Goal: Information Seeking & Learning: Learn about a topic

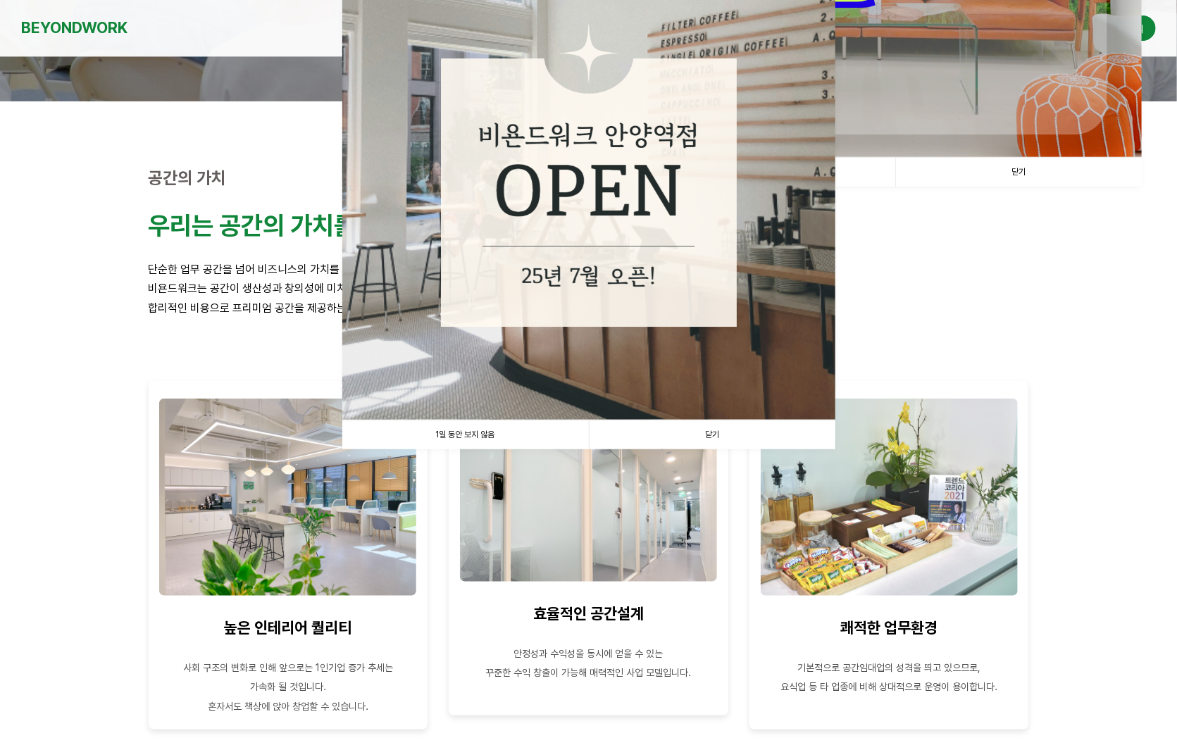
scroll to position [282, 0]
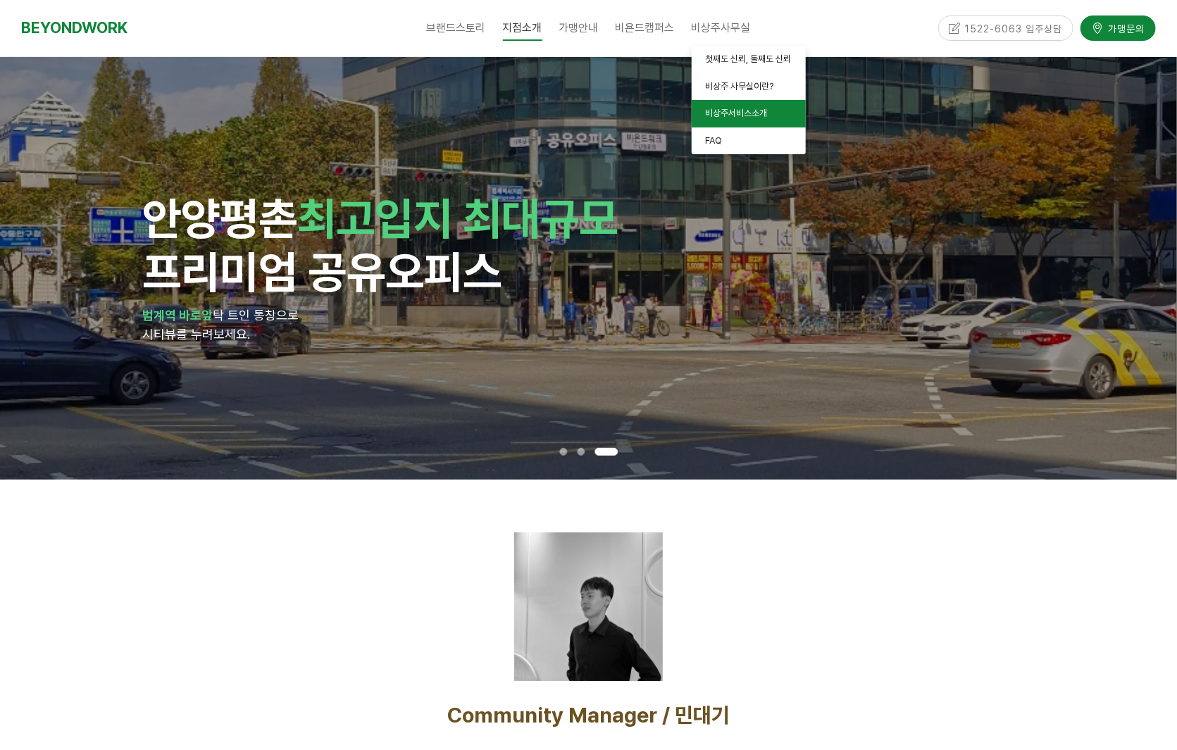
click at [742, 116] on span "비상주서비스소개" at bounding box center [737, 113] width 62 height 11
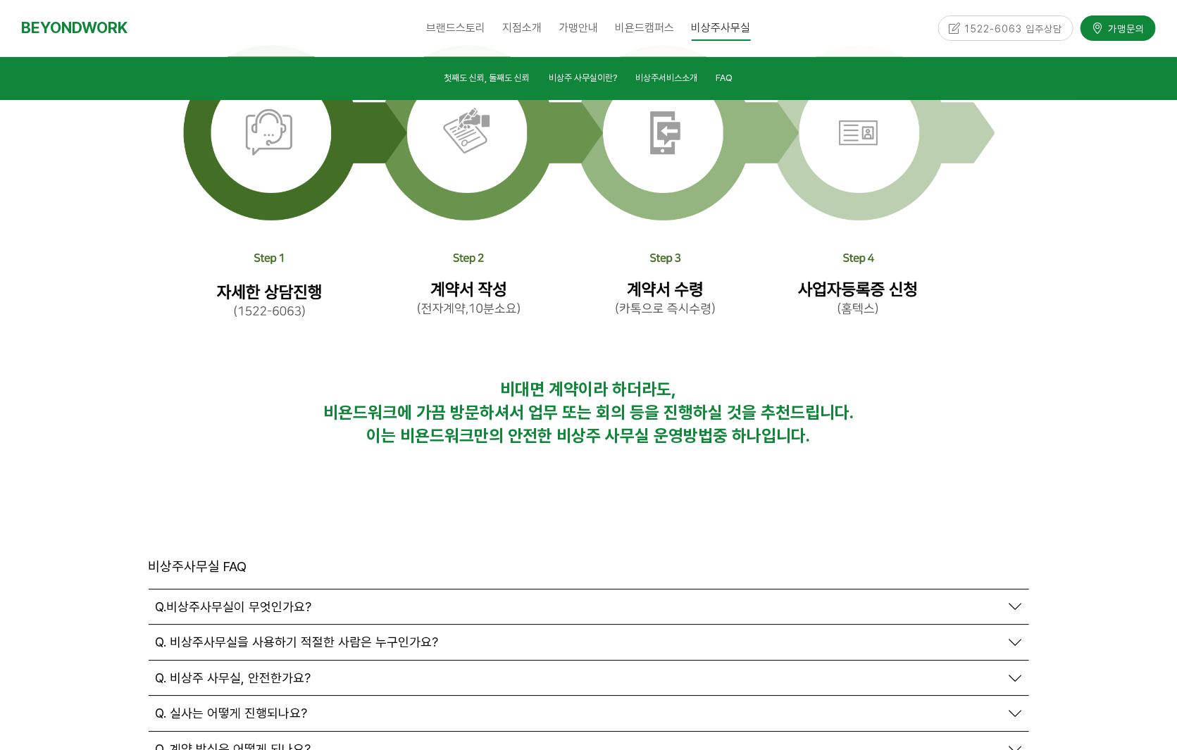
scroll to position [4614, 0]
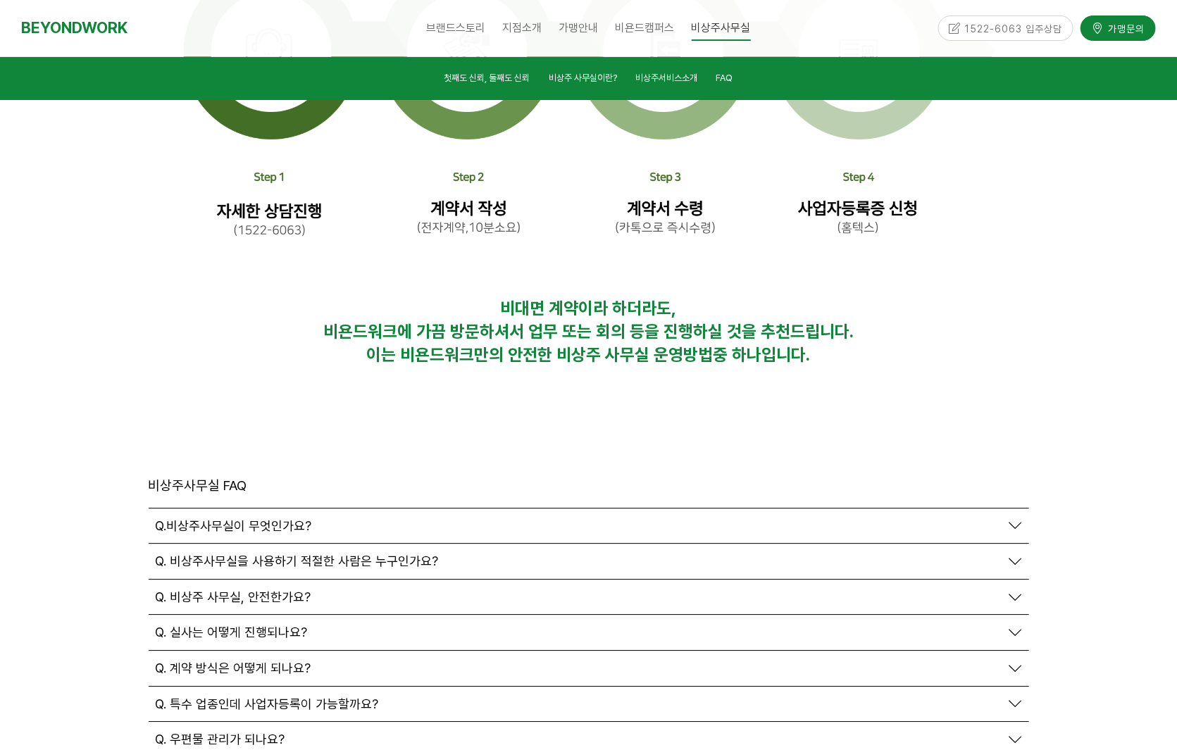
click at [252, 661] on span "Q. 계약 방식은 어떻게 되나요?" at bounding box center [234, 669] width 156 height 16
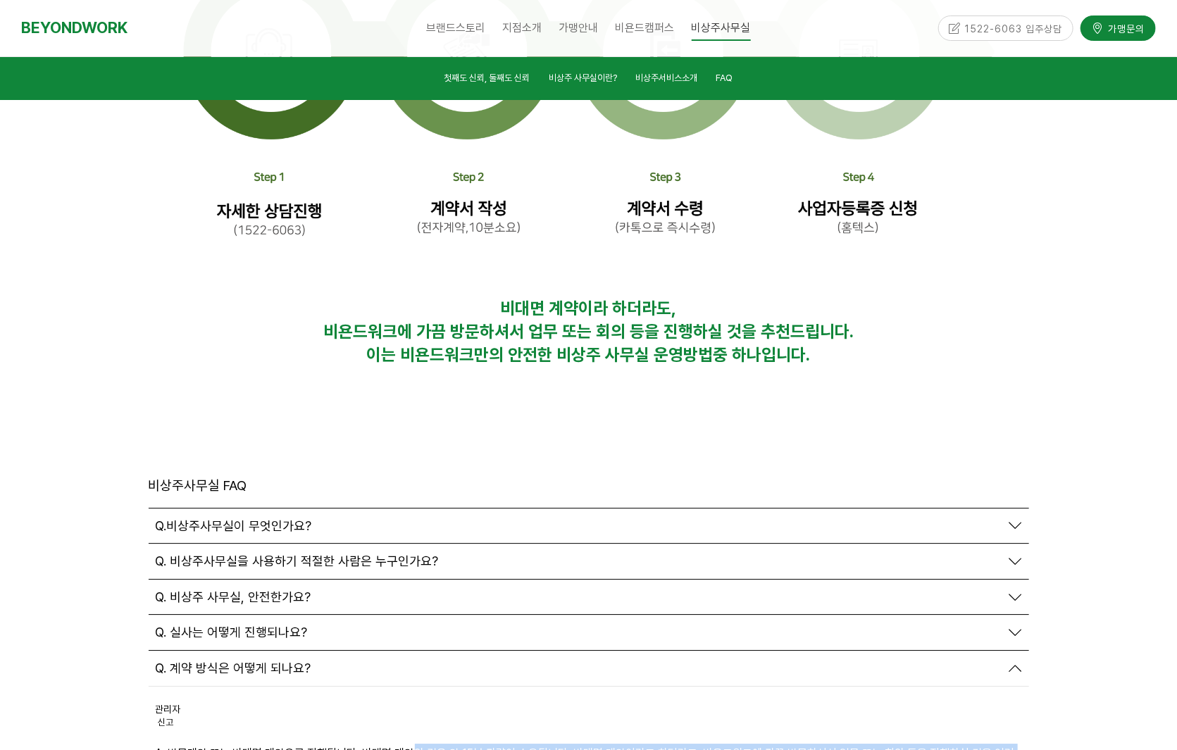
drag, startPoint x: 411, startPoint y: 593, endPoint x: 717, endPoint y: 615, distance: 305.9
click at [717, 744] on p "A. 방문계약 또는 비대면 계약으로 진행됩니다. 비대면 계약의 경우 약 15분 가량이 소요됩니다. 비대면 계약이라고 하더라도, 비욘드워크에 가…" at bounding box center [589, 763] width 867 height 38
click at [714, 744] on p "A. 방문계약 또는 비대면 계약으로 진행됩니다. 비대면 계약의 경우 약 15분 가량이 소요됩니다. 비대면 계약이라고 하더라도, 비욘드워크에 가…" at bounding box center [589, 763] width 867 height 38
drag, startPoint x: 475, startPoint y: 610, endPoint x: 151, endPoint y: 602, distance: 323.5
click at [151, 687] on div "관리자 신고 신고 A. 방문계약 또는 비대면 계약으로 진행됩니다. 비대면 계약의 경우 약 15분 가량이 소요됩니다. 비대면 계약이라고 하더라도…" at bounding box center [589, 744] width 881 height 114
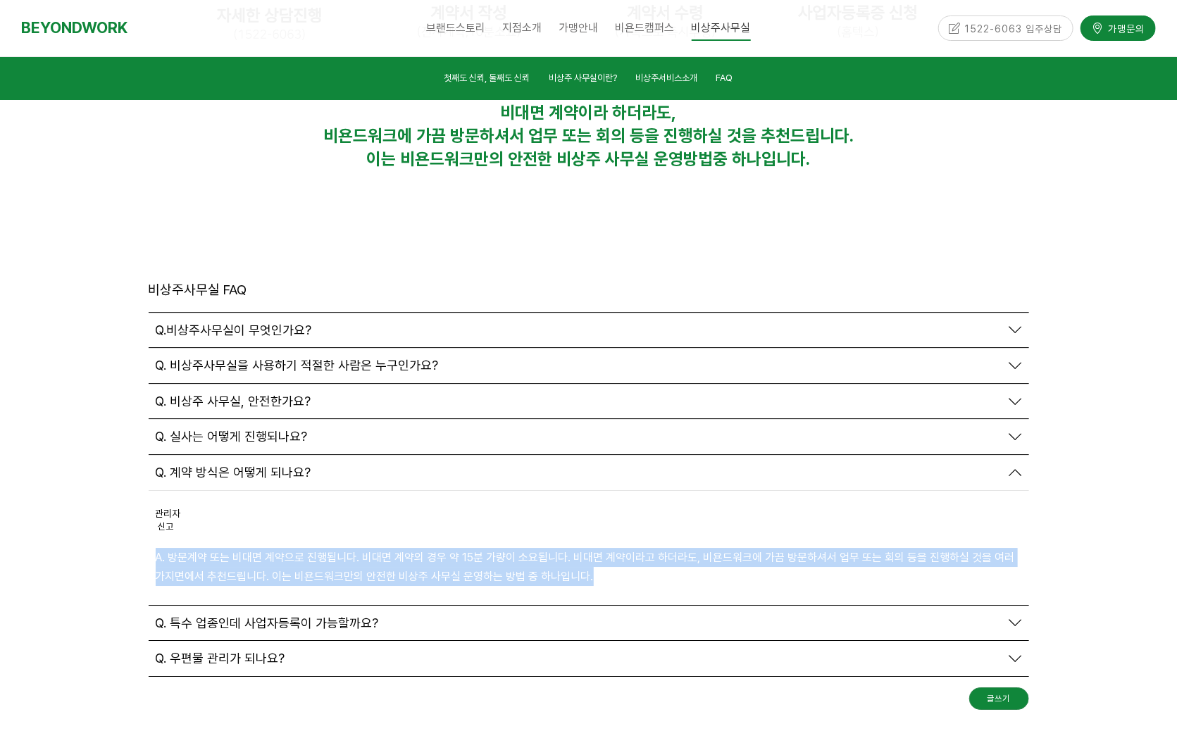
scroll to position [4825, 0]
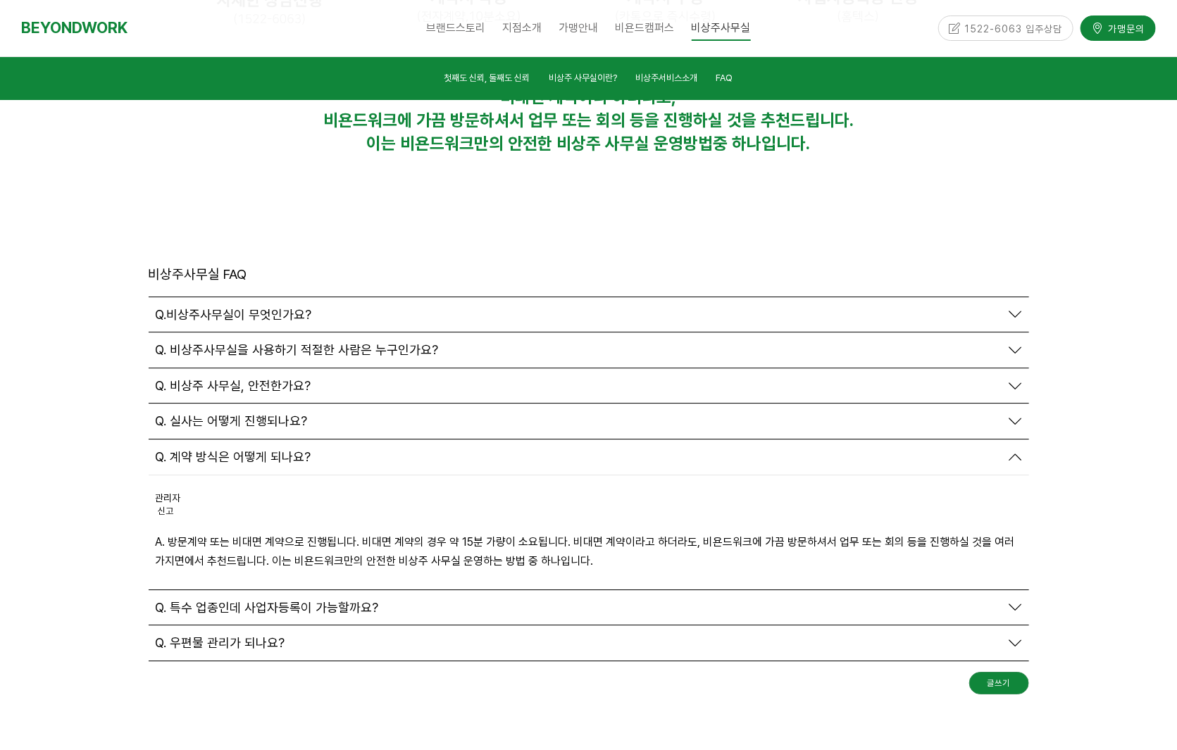
click at [382, 600] on div "Q. 특수 업종인데 사업자등록이 가능할까요?" at bounding box center [578, 608] width 845 height 16
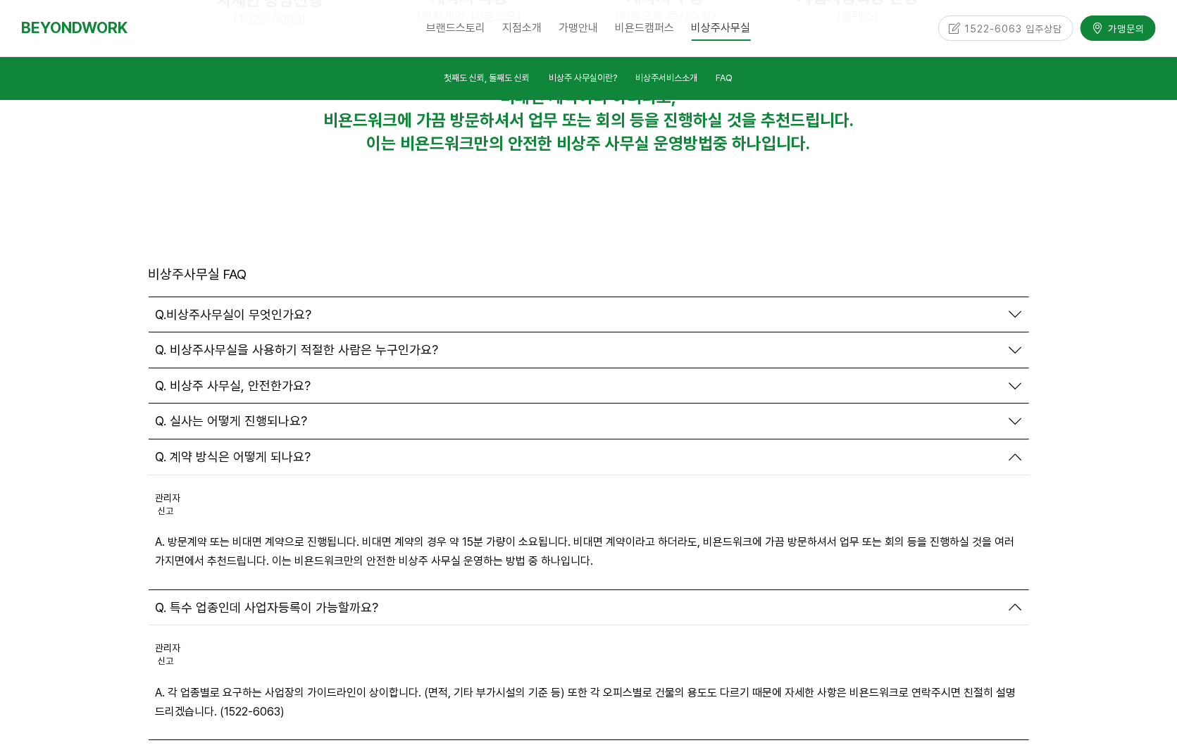
click at [292, 750] on div "Q. 우편물 관리가 되나요?" at bounding box center [578, 758] width 845 height 16
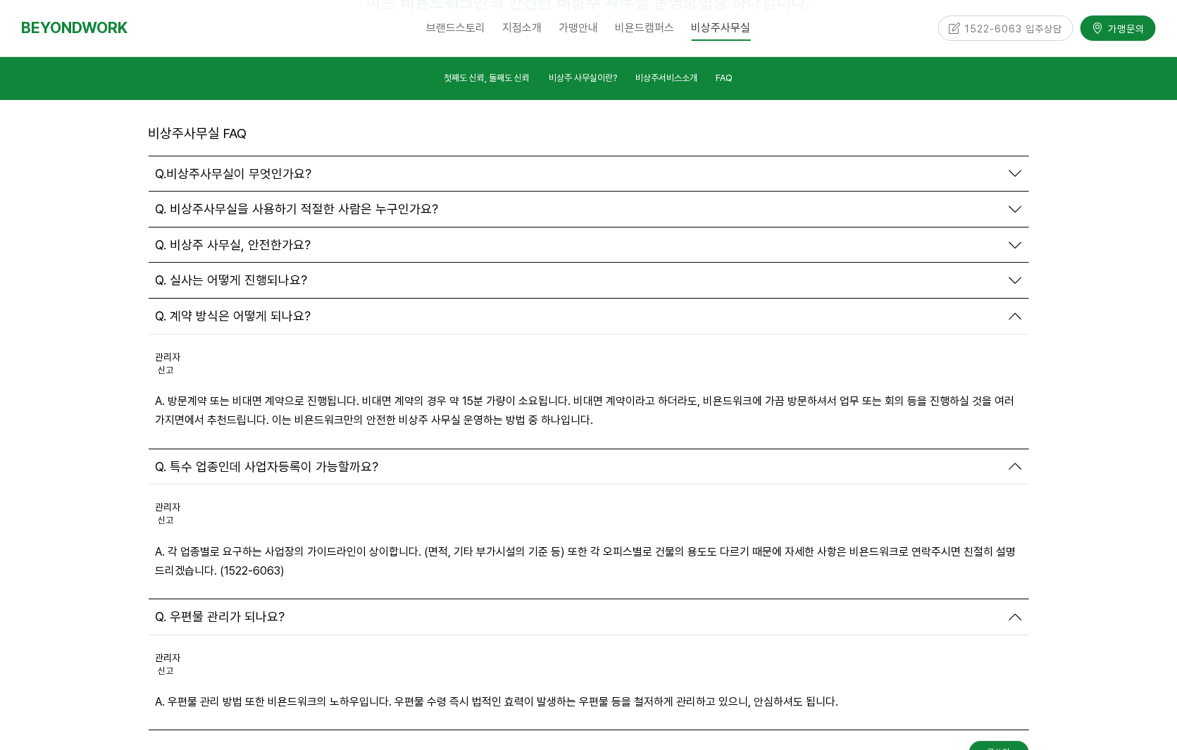
scroll to position [4754, 0]
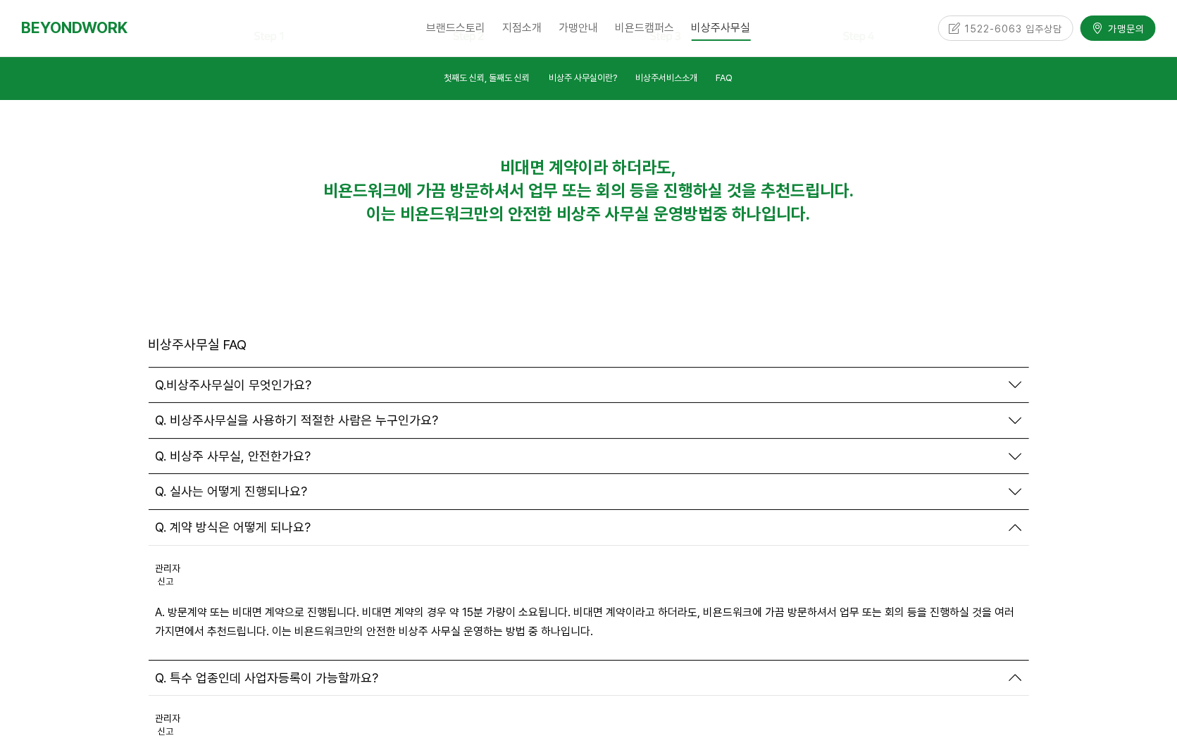
click at [285, 484] on span "Q. 실사는 어떻게 진행되나요?" at bounding box center [232, 492] width 152 height 16
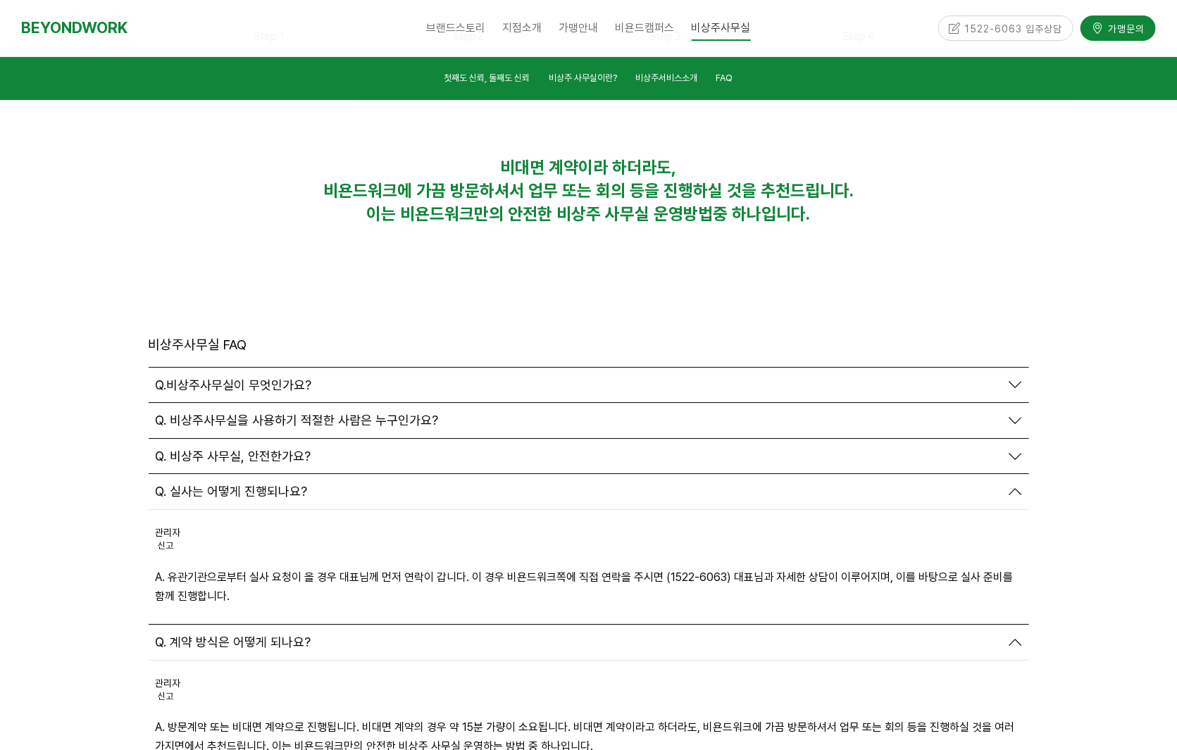
click at [287, 449] on span "Q. 비상주 사무실, 안전한가요?" at bounding box center [234, 457] width 156 height 16
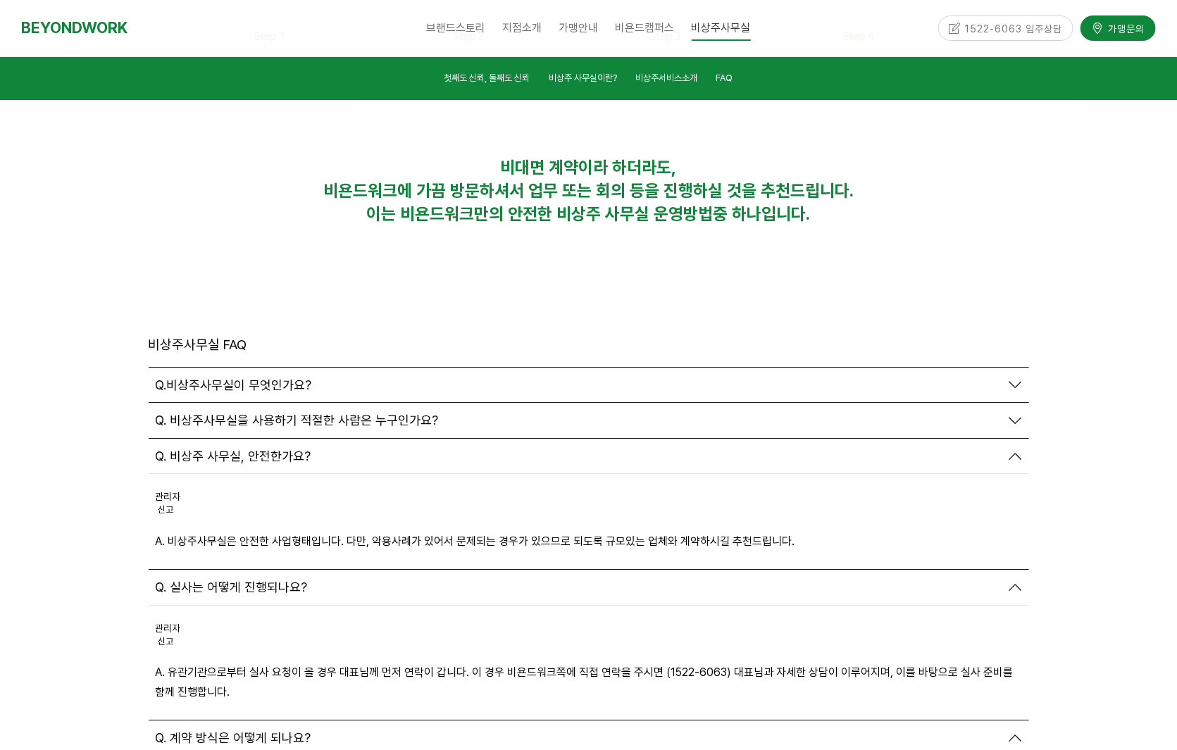
click at [325, 413] on span "Q. 비상주사무실을 사용하기 적절한 사람은 누구인가요?" at bounding box center [297, 421] width 283 height 16
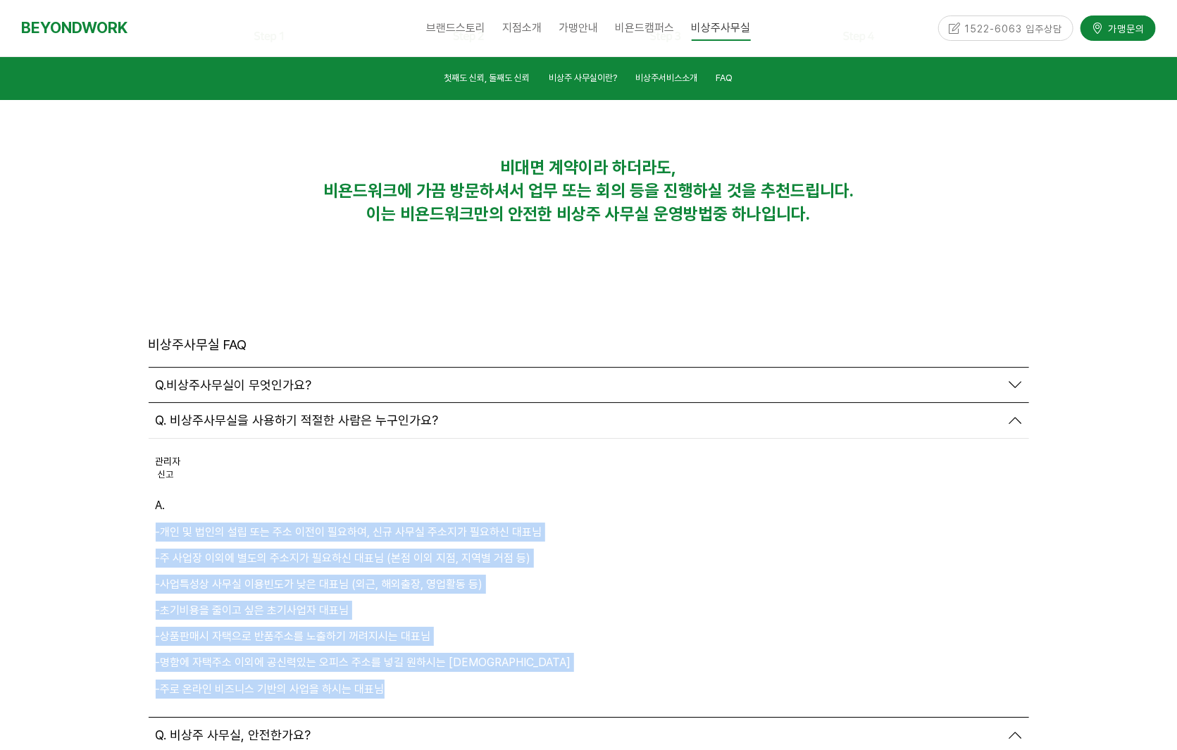
drag, startPoint x: 325, startPoint y: 504, endPoint x: 151, endPoint y: 375, distance: 216.6
click at [151, 439] on div "관리자 신고 신고 A. -개인 및 법인의 설립 또는 주소 이전이 필요하여, 신규 사무실 주소지가 필요하신 대표님 -주 사업장 이외에 별도의 주…" at bounding box center [589, 578] width 881 height 278
click at [399, 680] on p "-주로 온라인 비즈니스 기반의 사업을 하시는 대표님" at bounding box center [589, 689] width 867 height 19
drag, startPoint x: 377, startPoint y: 531, endPoint x: 147, endPoint y: 372, distance: 279.5
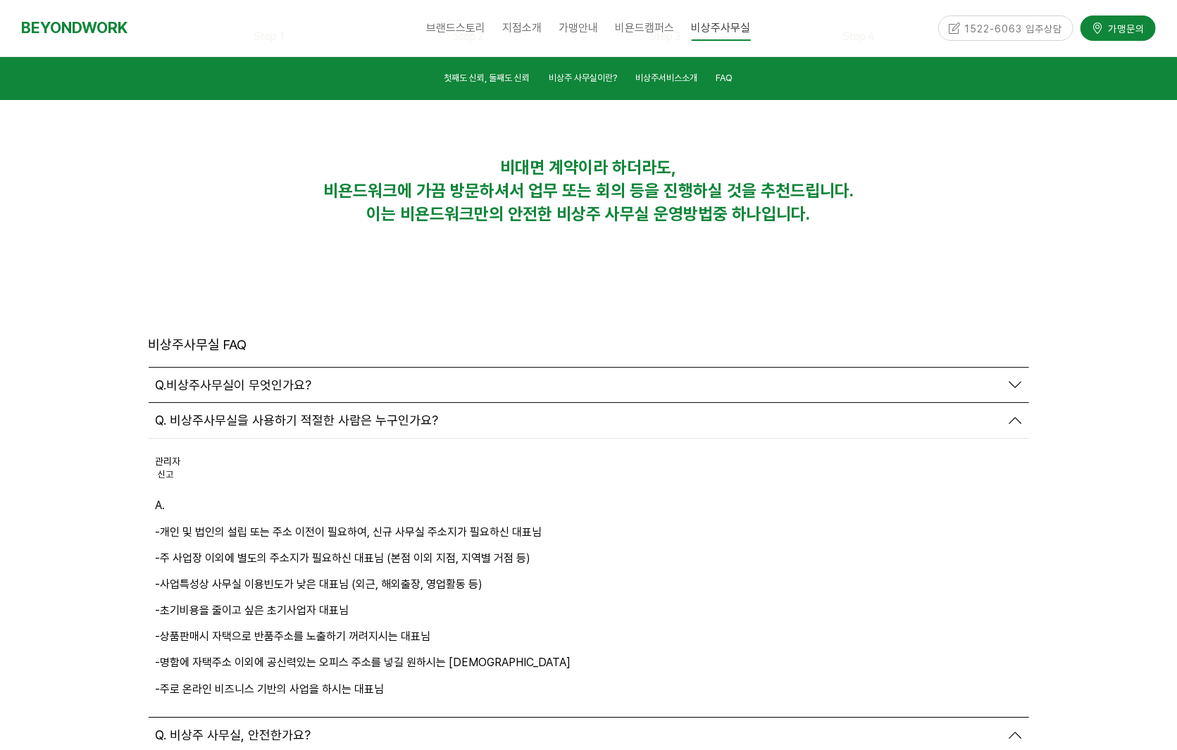
click at [297, 378] on span "Q.비상주사무실이 무엇인가요?" at bounding box center [234, 386] width 156 height 16
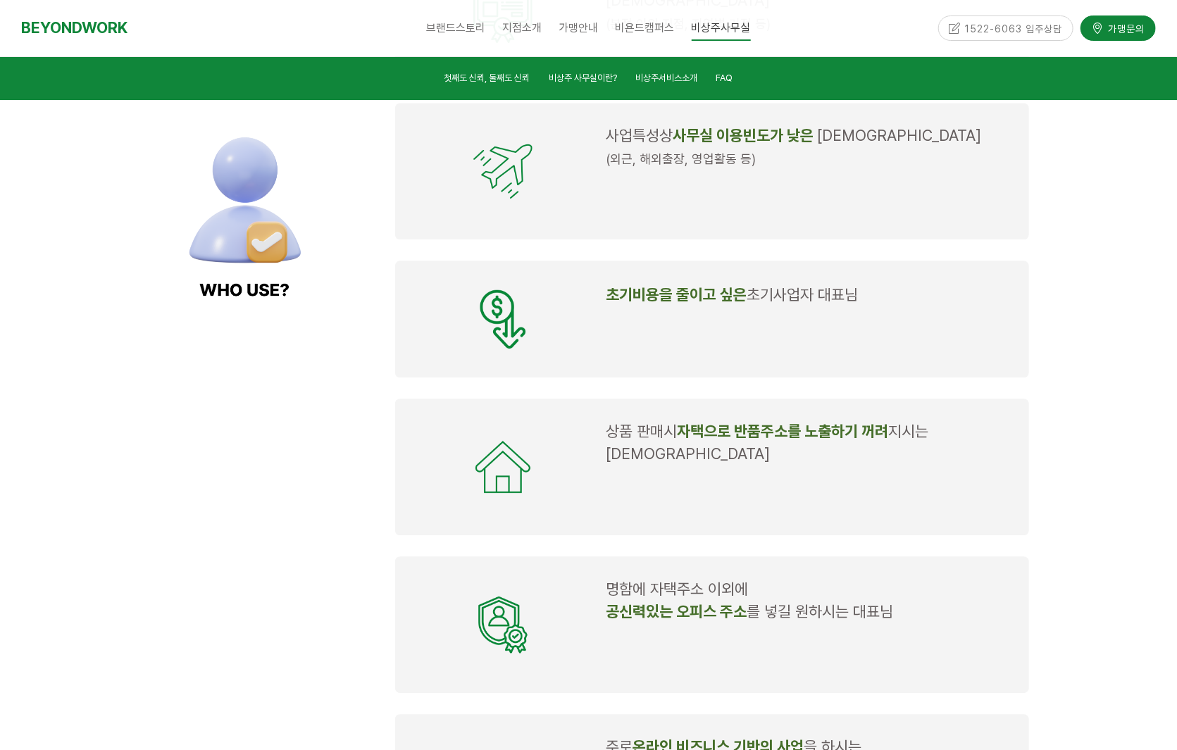
scroll to position [1513, 0]
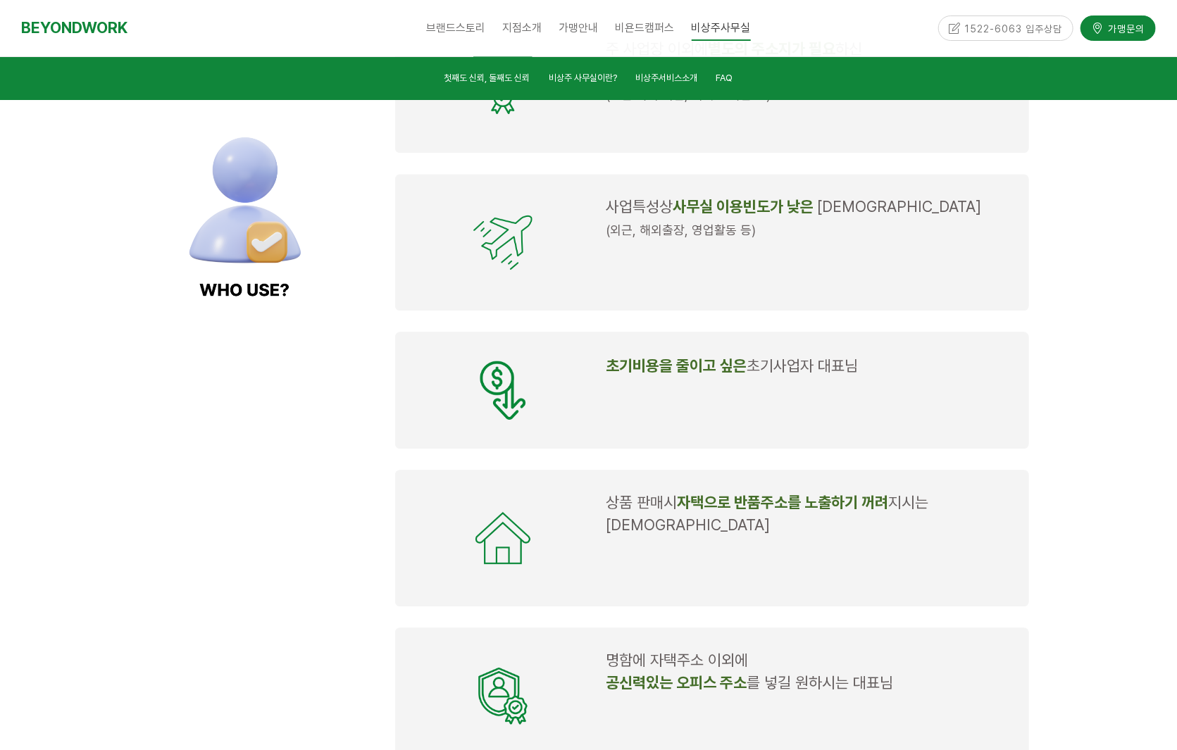
click at [1006, 28] on div "1522-6063 입주상담" at bounding box center [1006, 28] width 136 height 25
click at [989, 33] on div "1522-6063 입주상담" at bounding box center [1006, 28] width 136 height 25
click at [954, 29] on div "1522-6063 입주상담" at bounding box center [1006, 28] width 136 height 25
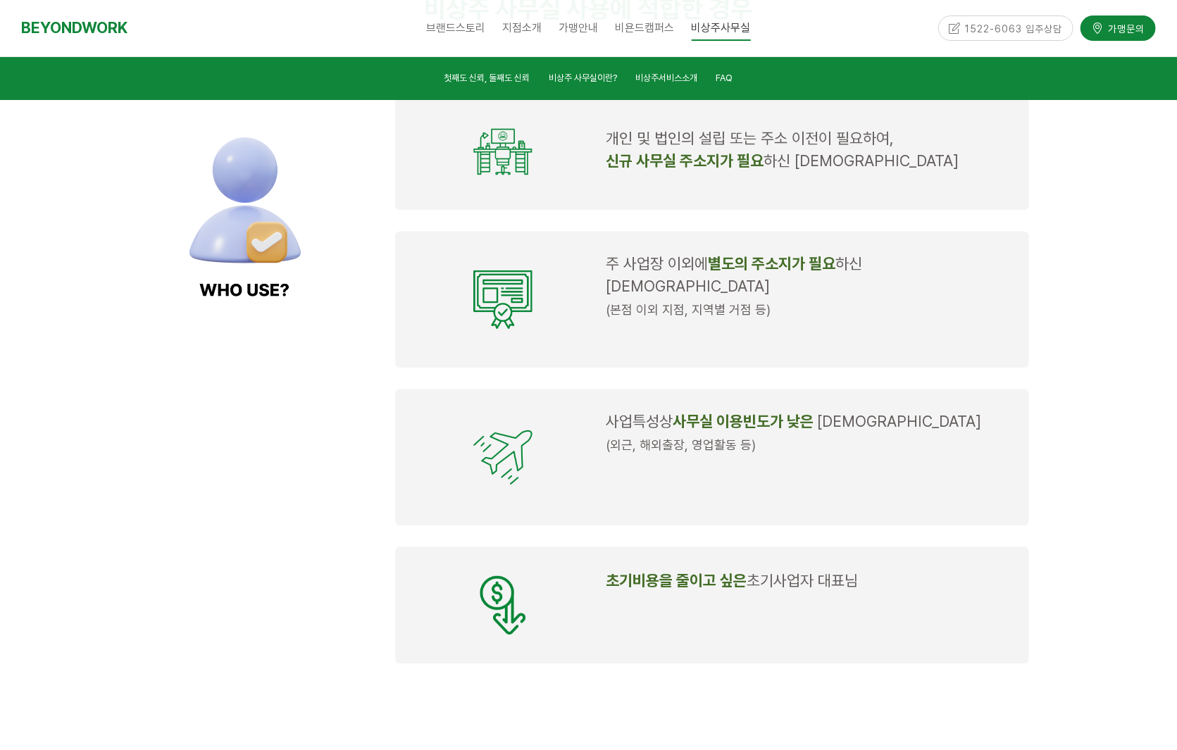
scroll to position [1091, 0]
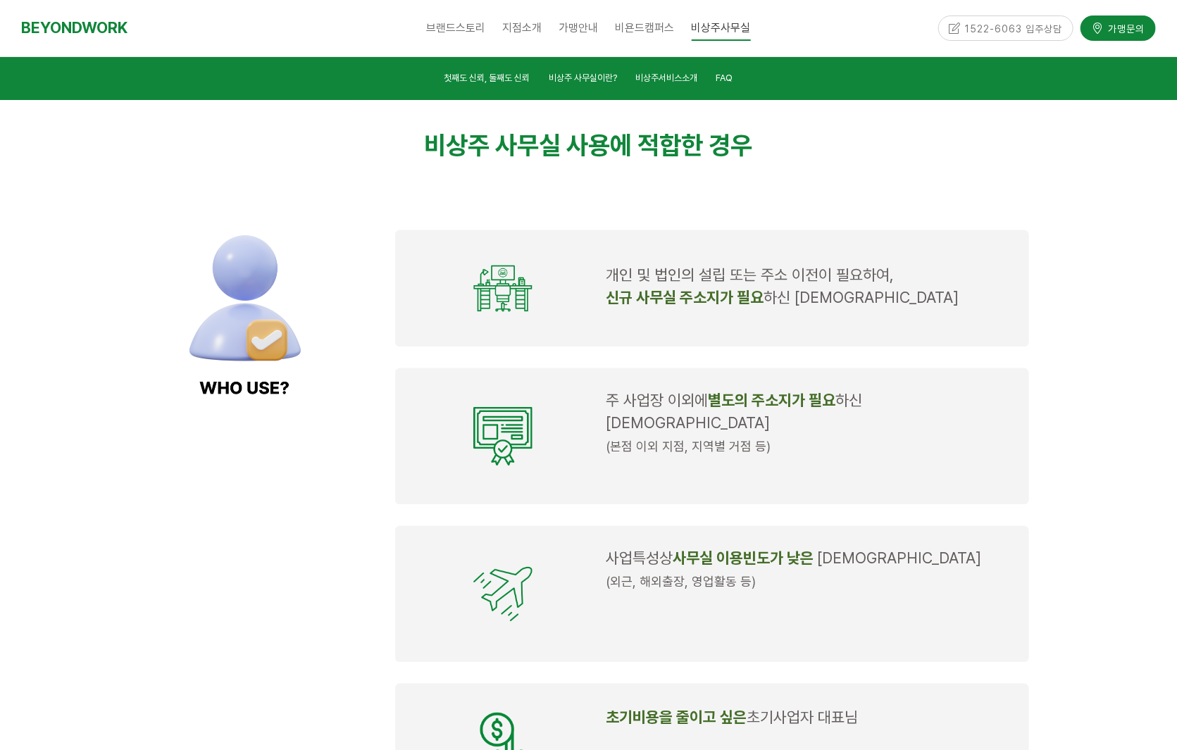
click at [278, 402] on img at bounding box center [245, 308] width 192 height 192
drag, startPoint x: 252, startPoint y: 454, endPoint x: 256, endPoint y: 447, distance: 8.2
click at [252, 452] on div at bounding box center [261, 741] width 247 height 1087
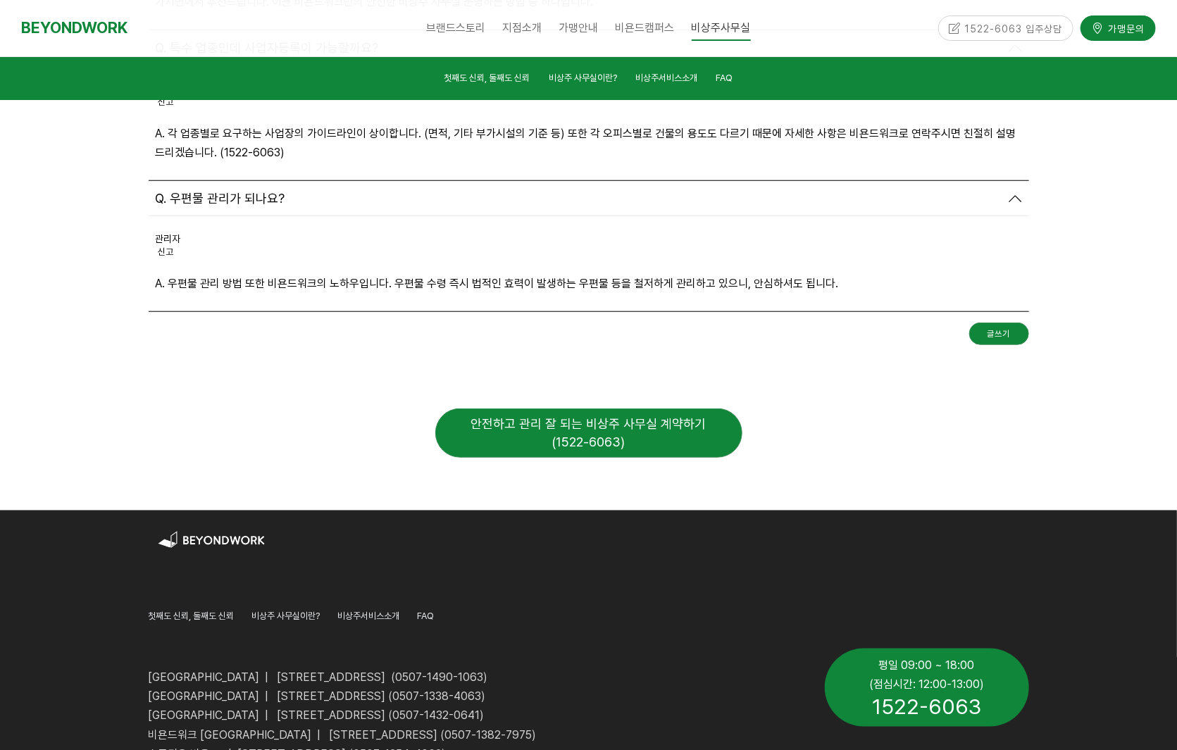
scroll to position [6040, 0]
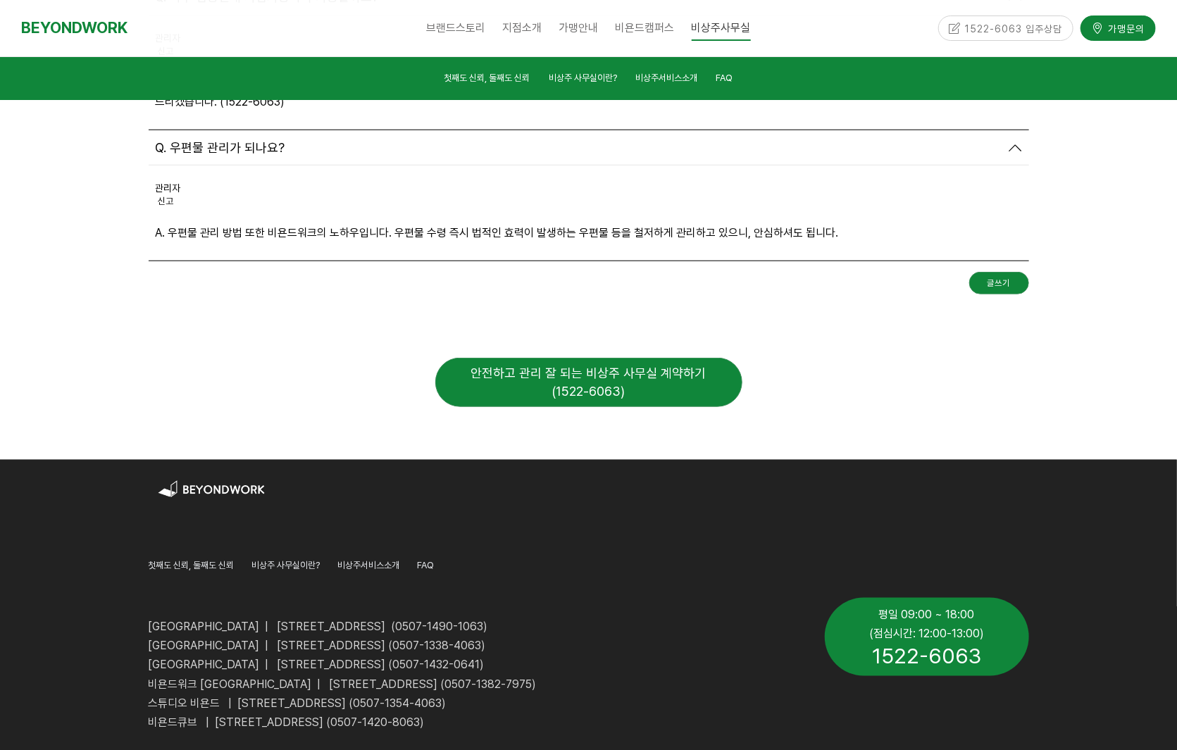
drag, startPoint x: 154, startPoint y: 466, endPoint x: 593, endPoint y: 464, distance: 438.9
click at [593, 617] on p "[GEOGRAPHIC_DATA] | [STREET_ADDRESS] (0507-1490-1063)" at bounding box center [476, 626] width 655 height 19
click at [215, 620] on span "[GEOGRAPHIC_DATA] | [STREET_ADDRESS] (0507-1490-1063)" at bounding box center [319, 626] width 340 height 13
click at [225, 639] on span "[GEOGRAPHIC_DATA] | [STREET_ADDRESS] (0507-1338-4063)" at bounding box center [317, 645] width 337 height 13
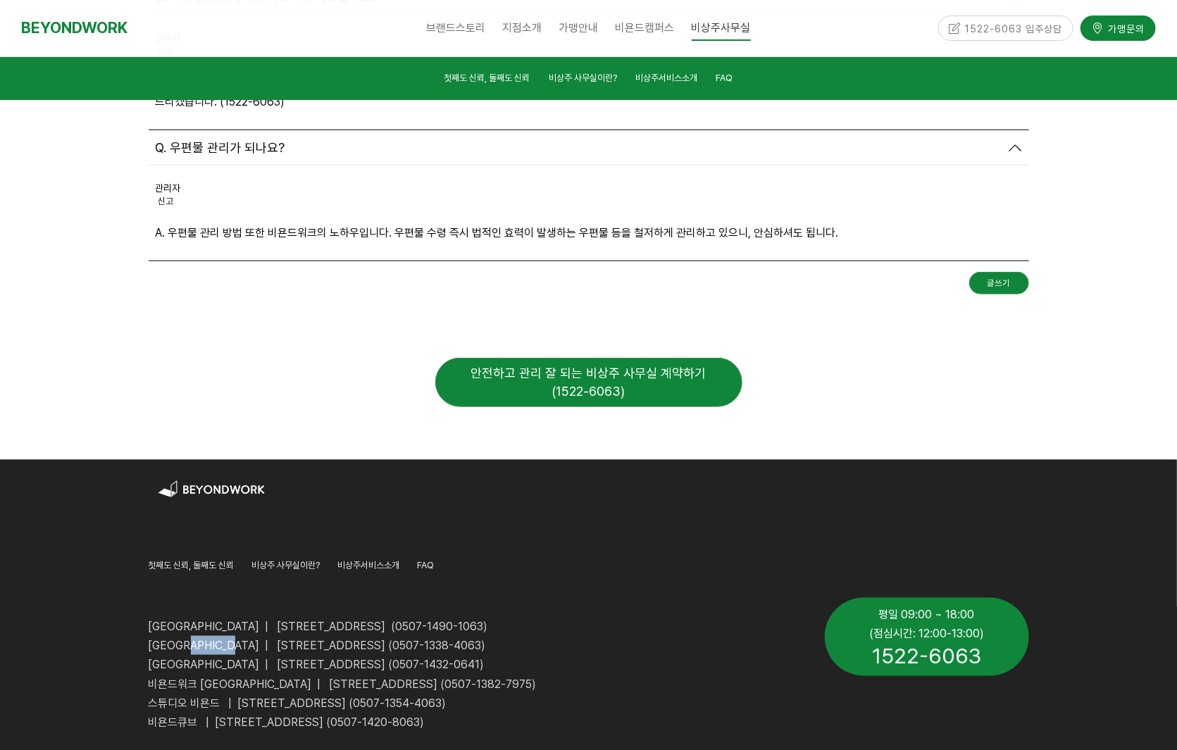
click at [225, 639] on span "[GEOGRAPHIC_DATA] | [STREET_ADDRESS] (0507-1338-4063)" at bounding box center [317, 645] width 337 height 13
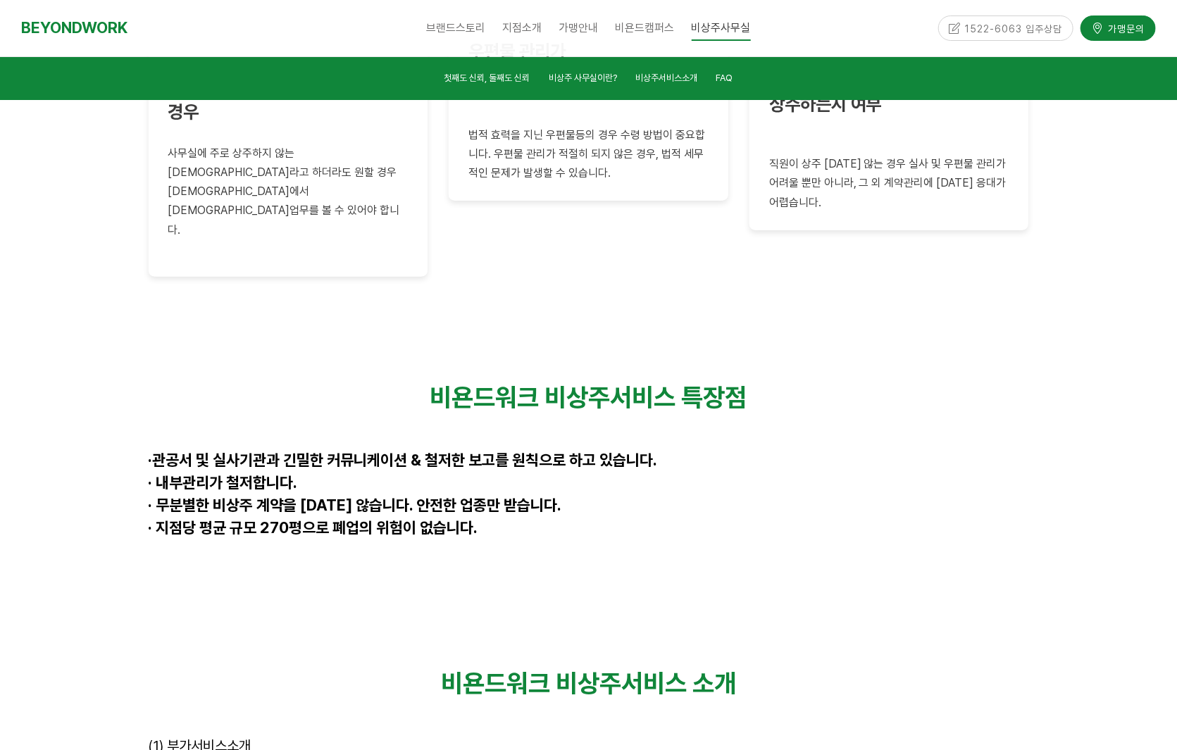
scroll to position [3926, 0]
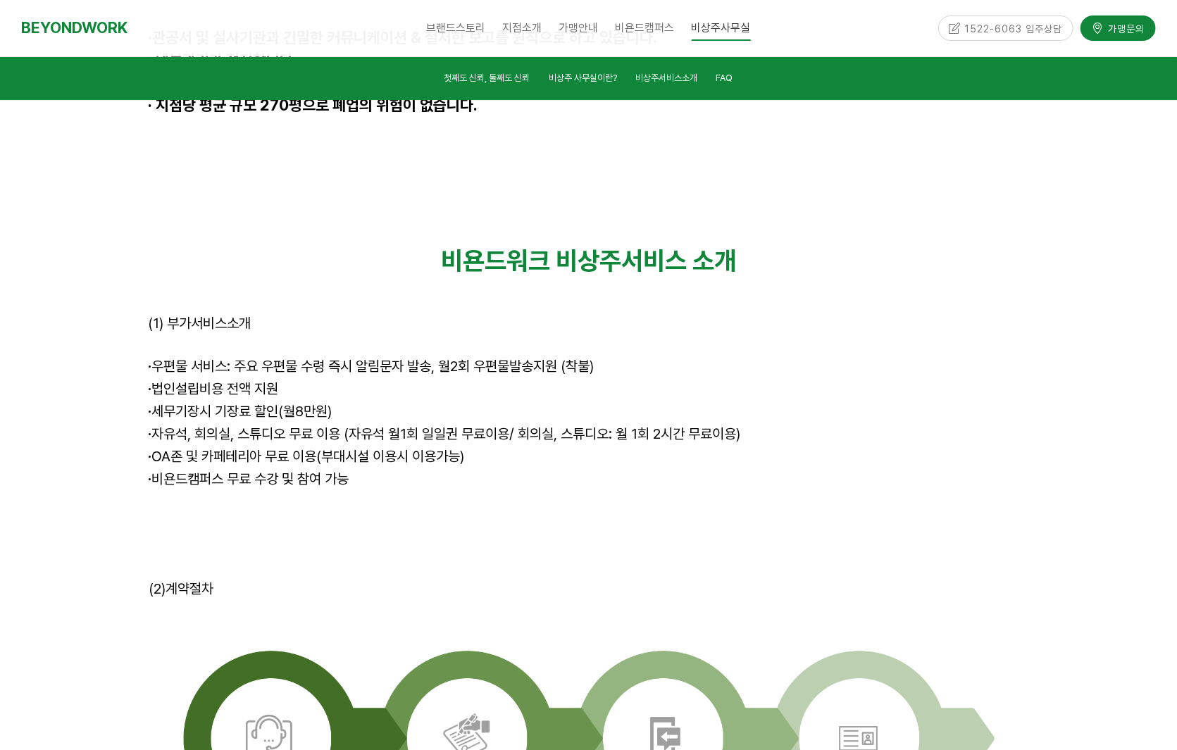
click at [144, 353] on div "비욘드워크 비상주서비스 소개 (1) 부가서비스소개 · 우편물 서비스: 주요 우편물 수령 즉시 알림문자 발송, 월2회 우편물발송지원 (착불) ·…" at bounding box center [589, 403] width 902 height 335
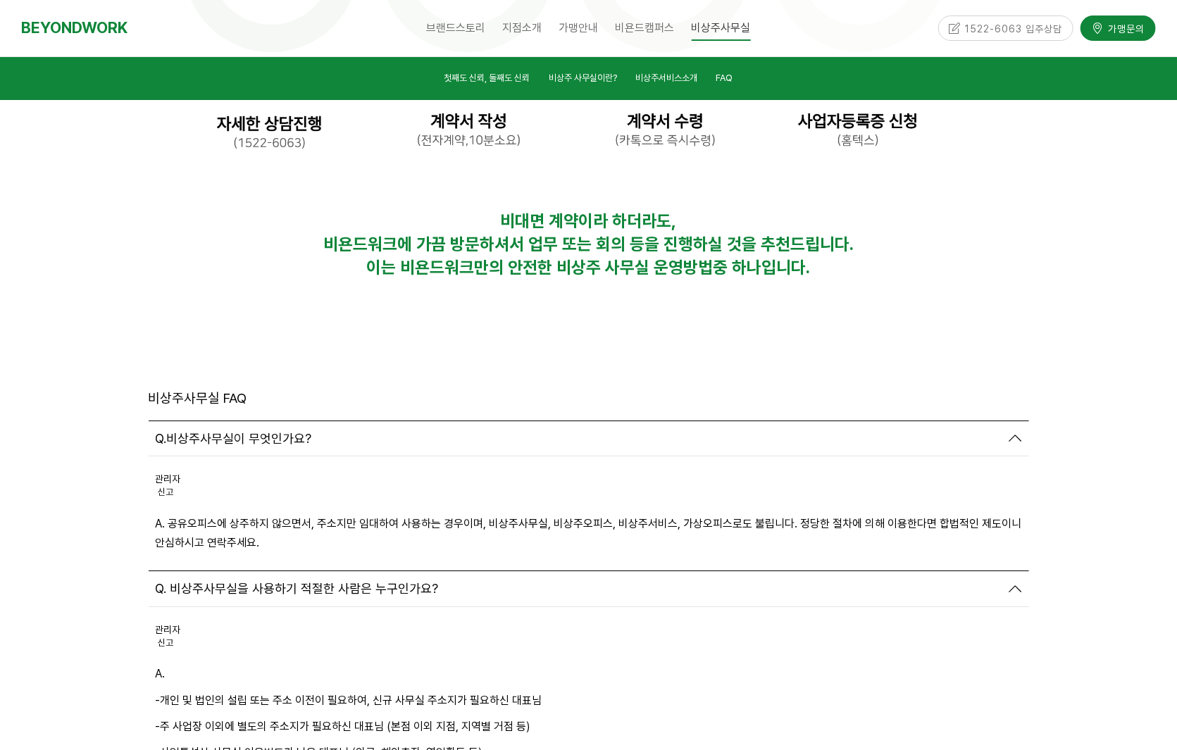
scroll to position [4912, 0]
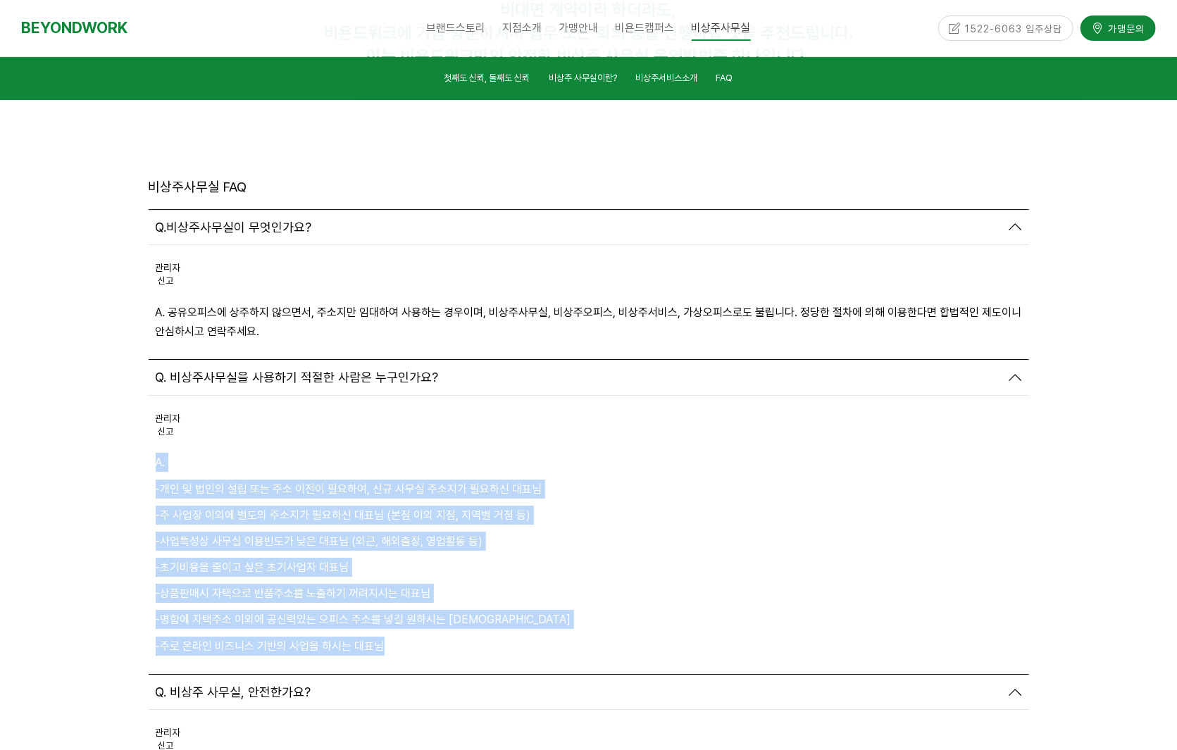
drag, startPoint x: 160, startPoint y: 307, endPoint x: 420, endPoint y: 479, distance: 311.7
click at [421, 478] on div "A. -개인 및 법인의 설립 또는 주소 이전이 필요하여, 신규 사무실 주소지가 필요하신 대표님 -주 사업장 이외에 별도의 주소지가 필요하신 대…" at bounding box center [589, 554] width 867 height 203
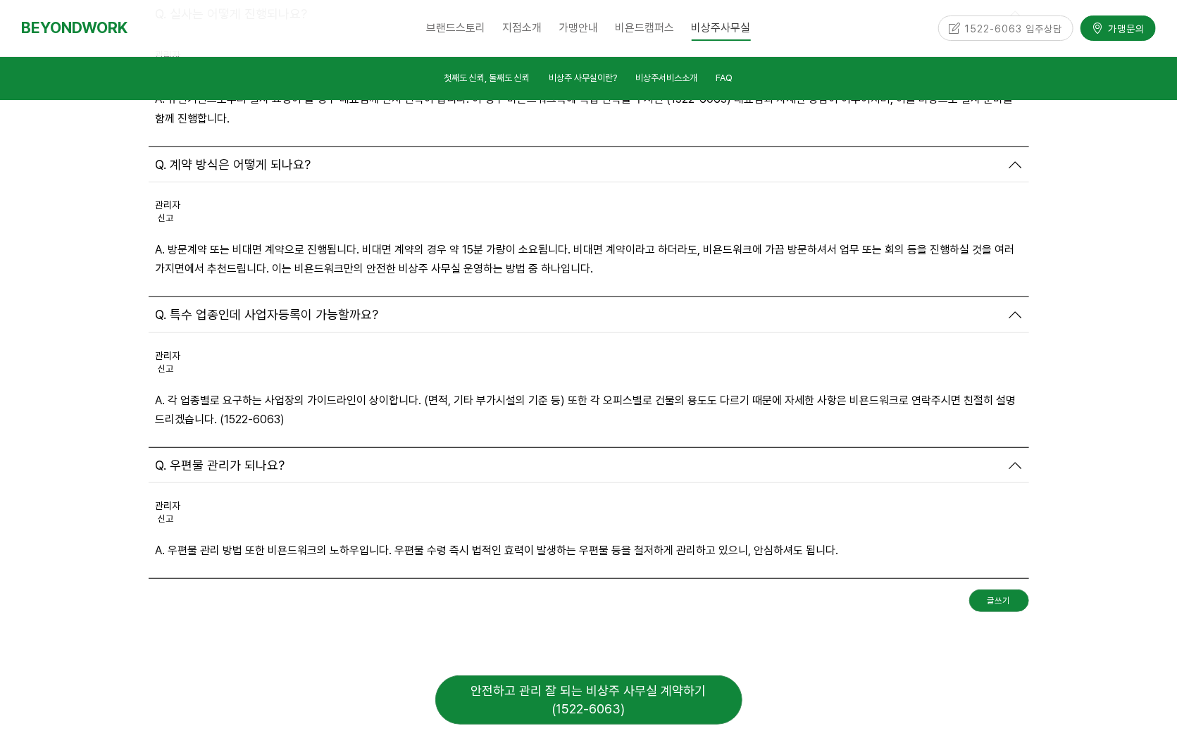
scroll to position [5828, 0]
